Goal: Task Accomplishment & Management: Complete application form

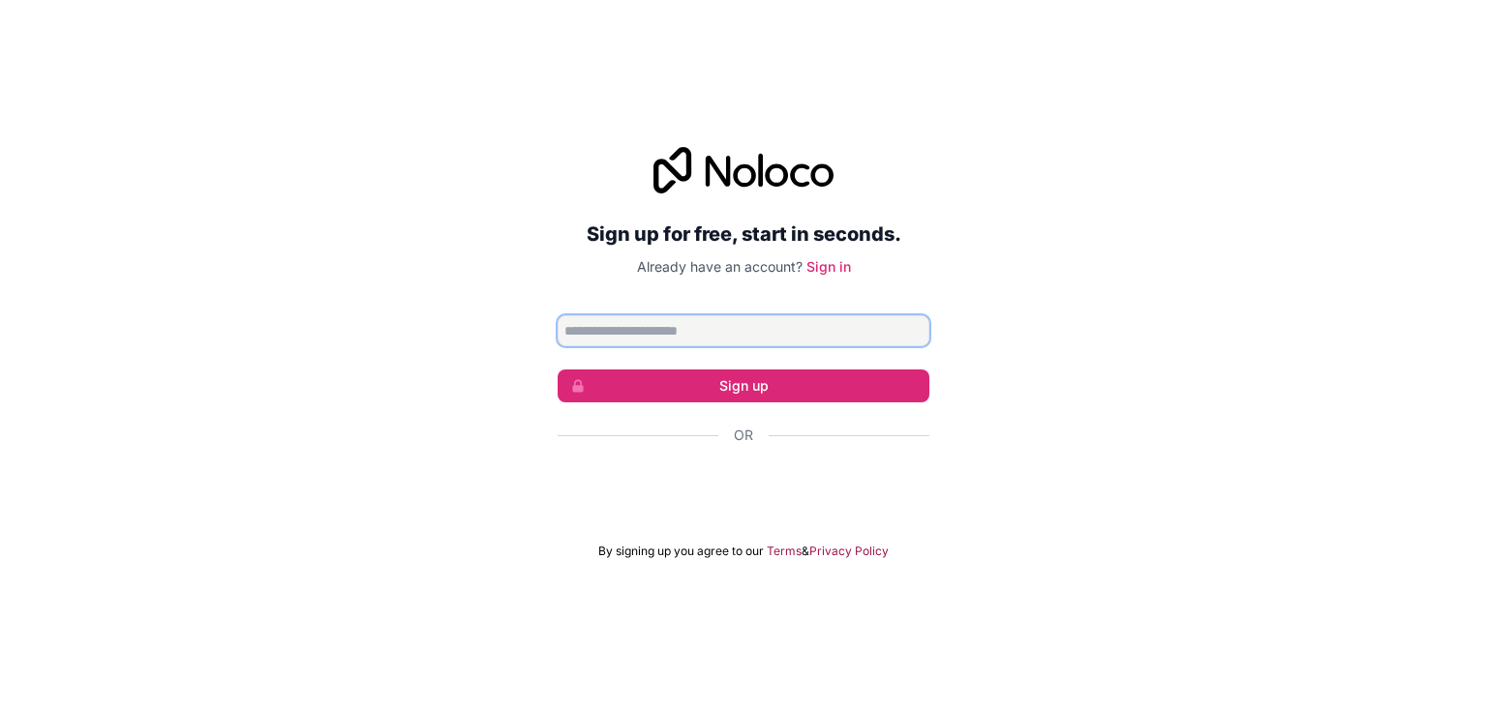
click at [736, 334] on input "Email address" at bounding box center [743, 331] width 372 height 31
type input "**********"
click at [817, 272] on link "Sign in" at bounding box center [828, 266] width 45 height 16
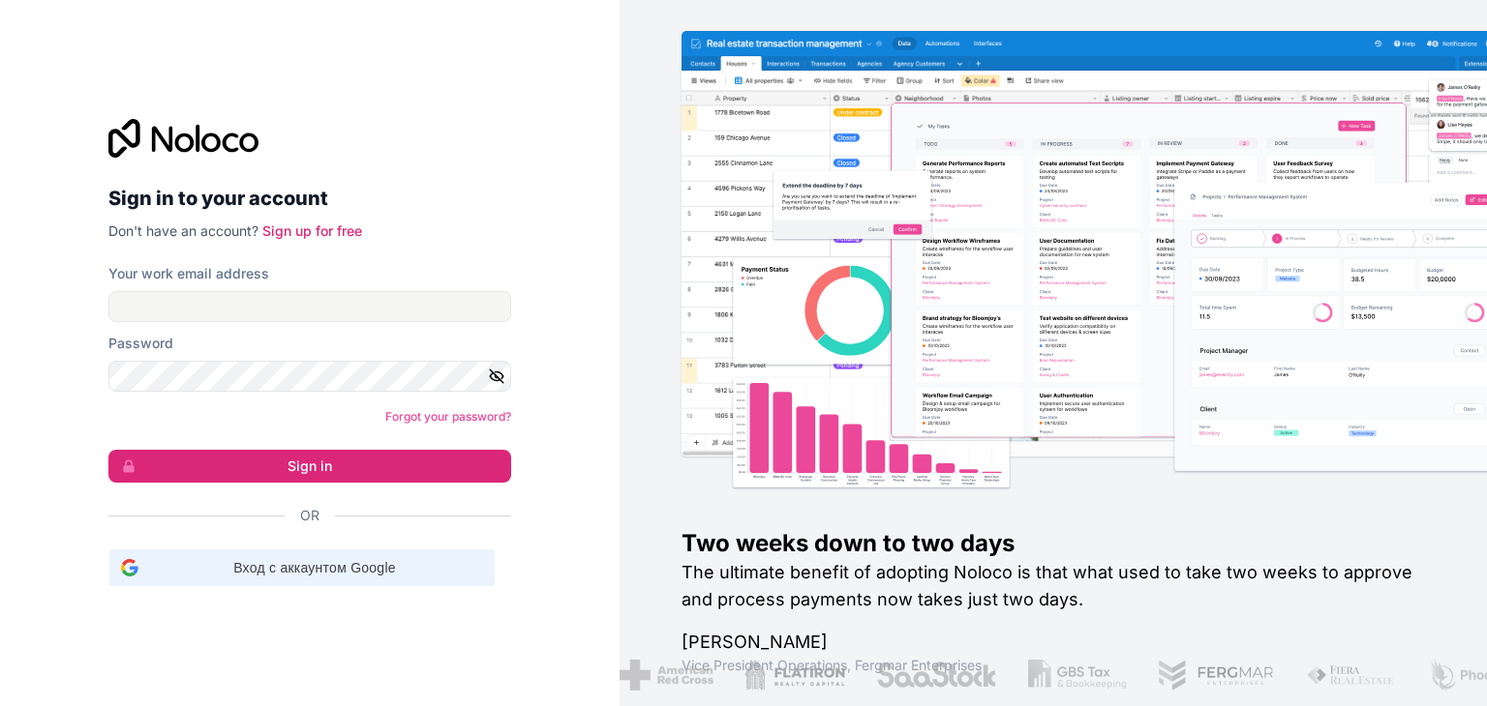
click at [348, 559] on span "Вход с аккаунтом Google" at bounding box center [314, 568] width 337 height 20
